Goal: Task Accomplishment & Management: Manage account settings

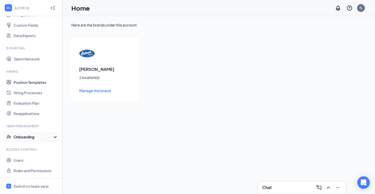
scroll to position [66, 0]
click at [34, 138] on div "Onboarding" at bounding box center [34, 137] width 40 height 5
click at [37, 147] on link "Onboarding Processes" at bounding box center [36, 147] width 44 height 10
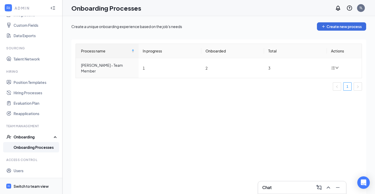
click at [39, 185] on div "Switch to team view" at bounding box center [31, 186] width 35 height 5
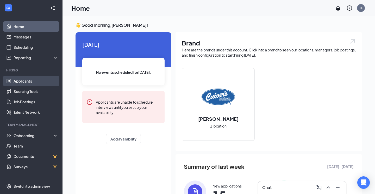
click at [26, 81] on link "Applicants" at bounding box center [36, 81] width 44 height 10
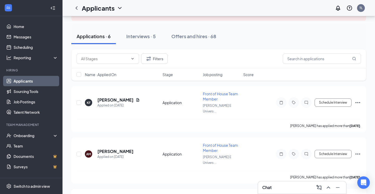
scroll to position [44, 0]
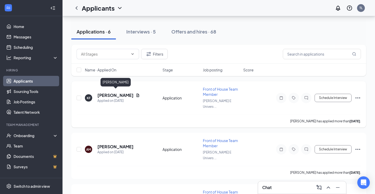
click at [125, 94] on h5 "[PERSON_NAME]" at bounding box center [115, 96] width 36 height 6
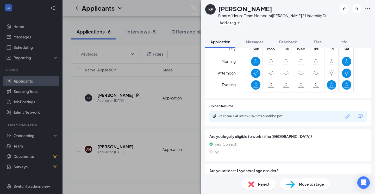
scroll to position [139, 0]
click at [360, 114] on icon "Download" at bounding box center [359, 116] width 5 height 4
click at [168, 86] on div "KF [PERSON_NAME] Front of House Team Member at [PERSON_NAME][GEOGRAPHIC_DATA] D…" at bounding box center [187, 97] width 375 height 194
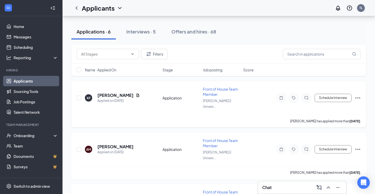
click at [358, 98] on icon "Ellipses" at bounding box center [357, 98] width 5 height 1
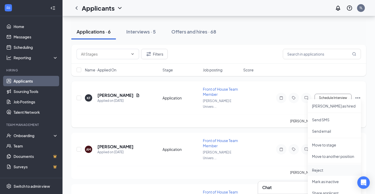
click at [329, 171] on p "Reject" at bounding box center [334, 170] width 45 height 5
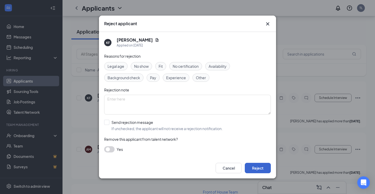
click at [267, 170] on button "Reject" at bounding box center [258, 168] width 26 height 10
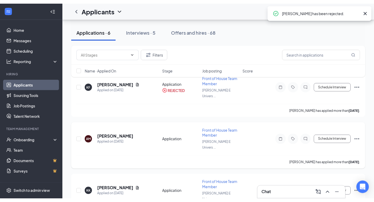
scroll to position [61, 0]
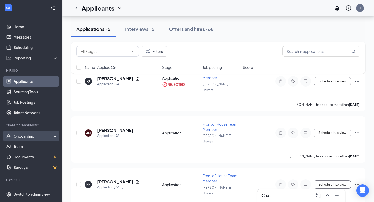
click at [30, 136] on div "Onboarding" at bounding box center [34, 135] width 40 height 5
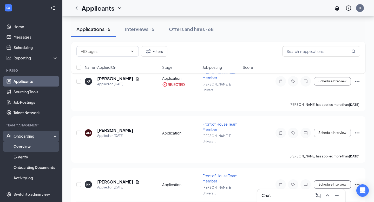
click at [33, 144] on link "Overview" at bounding box center [36, 146] width 44 height 10
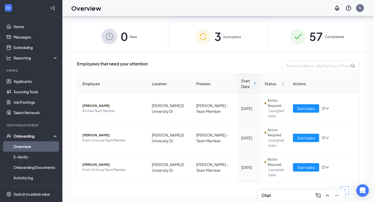
scroll to position [24, 0]
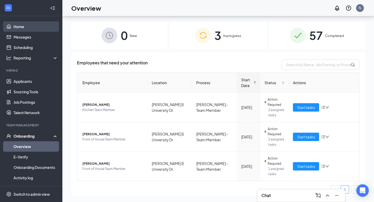
click at [14, 23] on link "Home" at bounding box center [36, 26] width 44 height 10
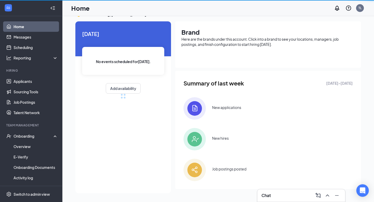
scroll to position [11, 0]
